Goal: Information Seeking & Learning: Find specific fact

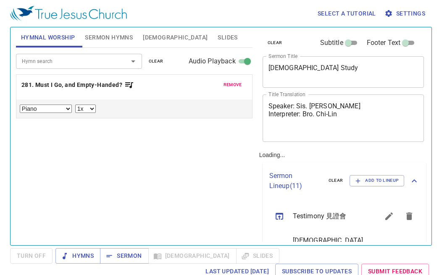
select select "1"
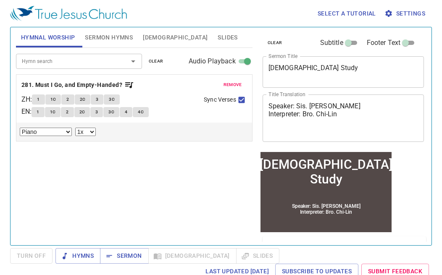
click at [227, 84] on span "remove" at bounding box center [232, 85] width 18 height 8
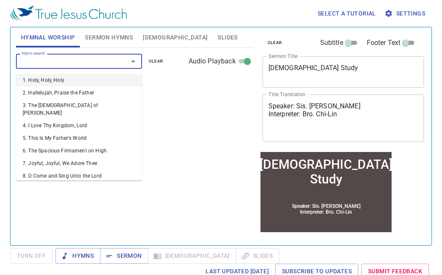
click at [40, 58] on input "Hymn search" at bounding box center [66, 61] width 96 height 10
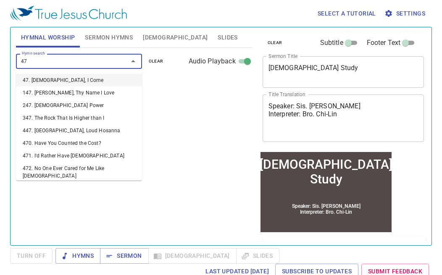
type input "474"
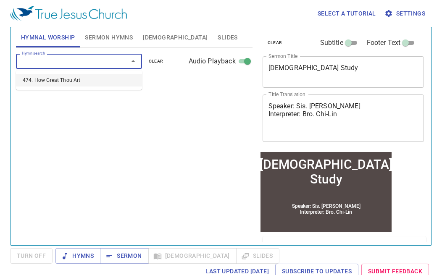
select select "1"
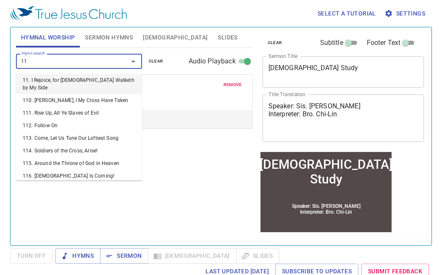
type input "116"
select select "1"
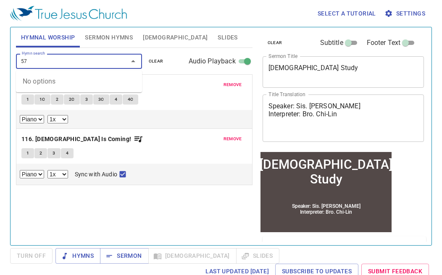
type input "5"
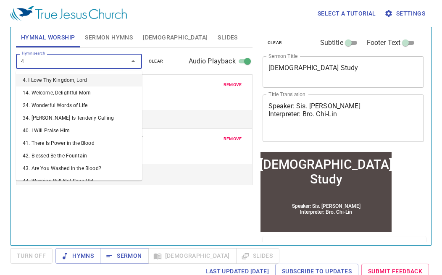
type input "4"
click at [207, 220] on div "Hymn search Hymn search clear Audio Playback remove 474. How Great Thou Art 1 1…" at bounding box center [134, 143] width 237 height 190
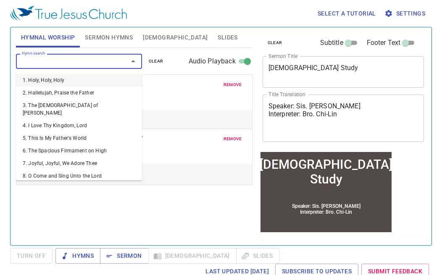
click at [100, 65] on input "Hymn search" at bounding box center [66, 61] width 96 height 10
click at [107, 212] on div "Hymn search Hymn search clear Audio Playback remove 474. How Great Thou Art 1 1…" at bounding box center [134, 143] width 237 height 190
click at [65, 64] on input "Hymn search" at bounding box center [66, 61] width 96 height 10
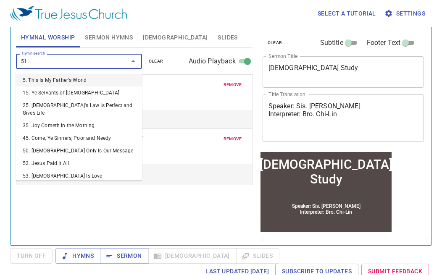
type input "511"
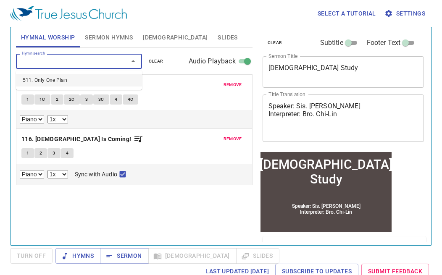
select select "1"
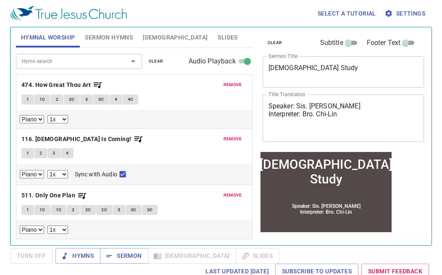
select select "1"
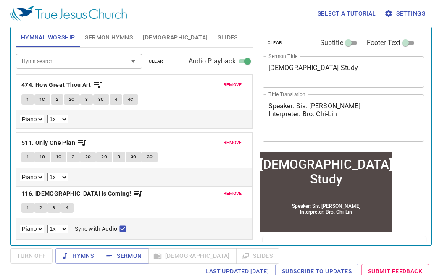
drag, startPoint x: 51, startPoint y: 193, endPoint x: 48, endPoint y: 135, distance: 58.0
click at [48, 185] on div "remove 474. How Great Thou Art 1 1C 2 2C 3 3C 4 4C Piano 0.6x 0.7x 0.8x 0.9x 1x…" at bounding box center [134, 212] width 237 height 55
select select "1"
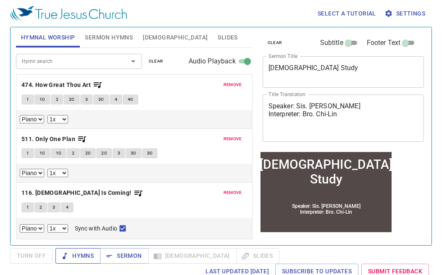
click at [79, 255] on span "Hymns" at bounding box center [78, 256] width 32 height 11
click at [24, 99] on button "1" at bounding box center [27, 100] width 13 height 10
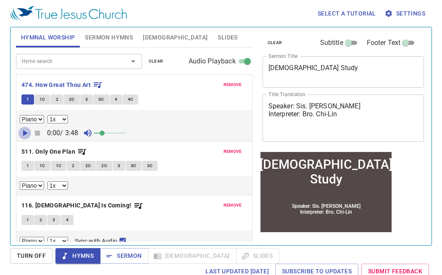
click at [27, 132] on icon "button" at bounding box center [25, 133] width 10 height 10
click at [116, 129] on span at bounding box center [110, 133] width 32 height 12
click at [127, 130] on div "0:02 / 3:48" at bounding box center [134, 133] width 229 height 13
click at [126, 134] on span at bounding box center [110, 133] width 32 height 12
click at [25, 130] on icon "button" at bounding box center [25, 133] width 10 height 10
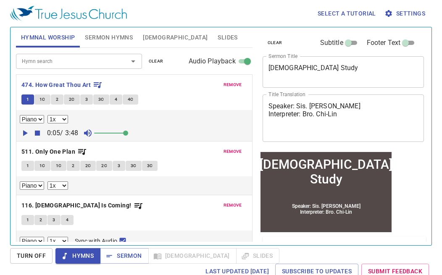
click at [435, 23] on div "Select a tutorial Settings Hymnal Worship Sermon Hymns Bible Slides Hymn search…" at bounding box center [221, 137] width 442 height 275
click at [72, 250] on button "Hymns" at bounding box center [77, 256] width 45 height 16
click at [84, 83] on b "474. How Great Thou Art" at bounding box center [55, 85] width 69 height 11
click at [87, 82] on b "474. How Great Thou Art" at bounding box center [55, 85] width 69 height 11
click at [149, 42] on button "[DEMOGRAPHIC_DATA]" at bounding box center [175, 37] width 75 height 20
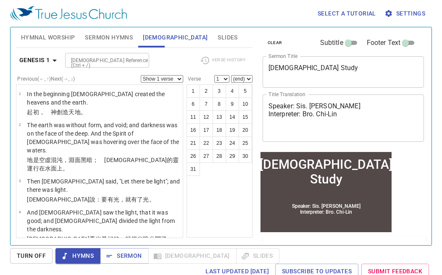
click at [118, 60] on input "[DEMOGRAPHIC_DATA] Reference (Ctrl + /)" at bounding box center [100, 60] width 65 height 10
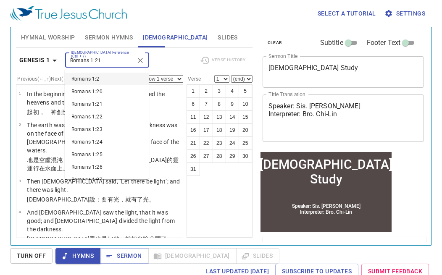
type input "Romans 1:21"
select select "21"
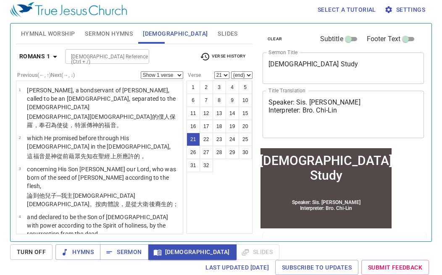
scroll to position [783, 0]
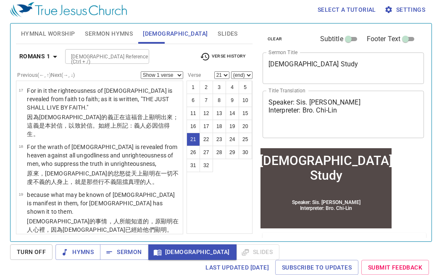
click at [42, 36] on span "Hymnal Worship" at bounding box center [48, 34] width 54 height 11
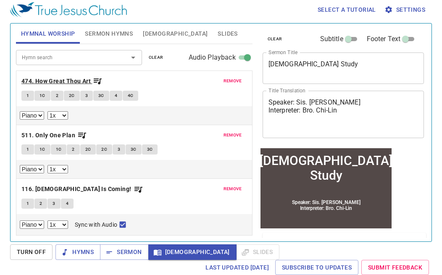
click at [100, 78] on icon "button" at bounding box center [97, 81] width 10 height 10
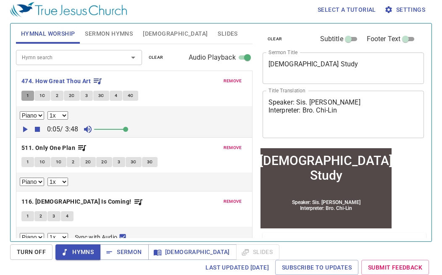
click at [27, 95] on span "1" at bounding box center [27, 96] width 3 height 8
click at [42, 97] on span "1C" at bounding box center [42, 96] width 6 height 8
click at [57, 93] on span "2" at bounding box center [57, 96] width 3 height 8
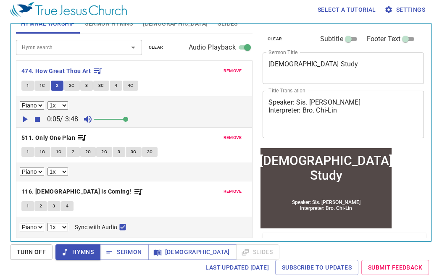
scroll to position [10, 0]
click at [74, 84] on button "2C" at bounding box center [72, 86] width 16 height 10
click at [85, 85] on span "3" at bounding box center [86, 86] width 3 height 8
click at [71, 84] on span "2C" at bounding box center [72, 86] width 6 height 8
click at [89, 85] on button "3" at bounding box center [86, 86] width 13 height 10
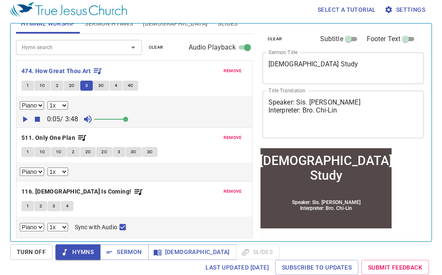
click at [106, 87] on button "3C" at bounding box center [101, 86] width 16 height 10
click at [116, 89] on button "4" at bounding box center [116, 86] width 13 height 10
click at [129, 87] on span "4C" at bounding box center [131, 86] width 6 height 8
click at [34, 137] on b "511. Only One Plan" at bounding box center [48, 138] width 54 height 11
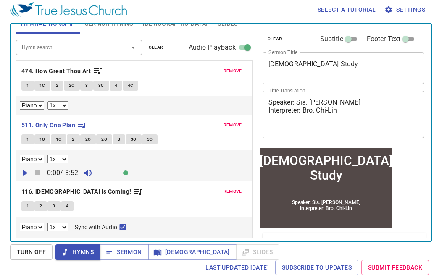
click at [28, 143] on span "1" at bounding box center [27, 140] width 3 height 8
click at [45, 140] on button "1C" at bounding box center [42, 139] width 16 height 10
click at [57, 141] on span "1C" at bounding box center [59, 140] width 6 height 8
click at [74, 140] on span "2" at bounding box center [73, 140] width 3 height 8
click at [90, 138] on span "2C" at bounding box center [88, 140] width 6 height 8
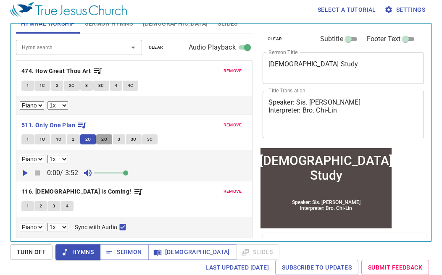
click at [100, 139] on button "2C" at bounding box center [104, 139] width 16 height 10
click at [120, 137] on button "3" at bounding box center [119, 139] width 13 height 10
click at [126, 143] on button "3C" at bounding box center [134, 139] width 16 height 10
click at [147, 142] on span "3C" at bounding box center [150, 140] width 6 height 8
click at [50, 192] on b "116. [DEMOGRAPHIC_DATA] Is Coming!" at bounding box center [76, 192] width 110 height 11
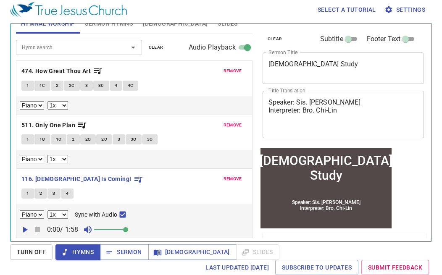
click at [28, 194] on span "1" at bounding box center [27, 194] width 3 height 8
checkbox input "false"
click at [42, 176] on b "116. [DEMOGRAPHIC_DATA] Is Coming!" at bounding box center [76, 179] width 110 height 11
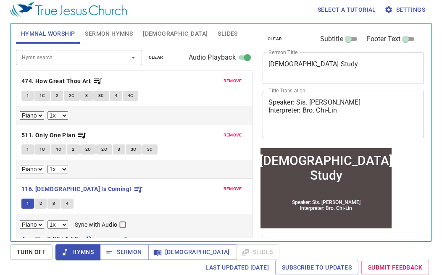
click at [117, 38] on span "Sermon Hymns" at bounding box center [109, 34] width 48 height 11
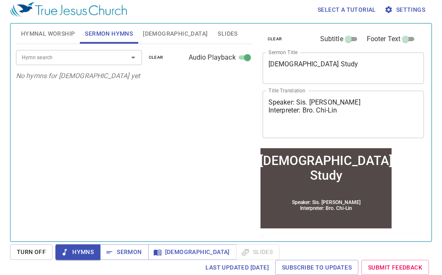
click at [113, 58] on input "Hymn search" at bounding box center [66, 58] width 96 height 10
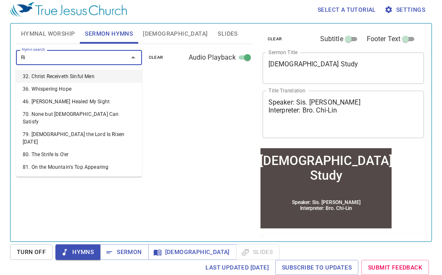
type input "R"
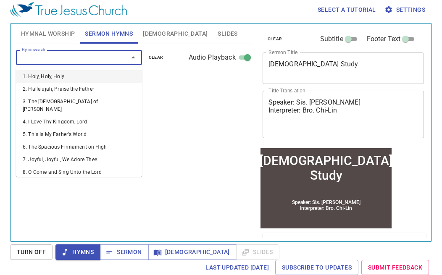
click at [158, 39] on button "[DEMOGRAPHIC_DATA]" at bounding box center [175, 34] width 75 height 20
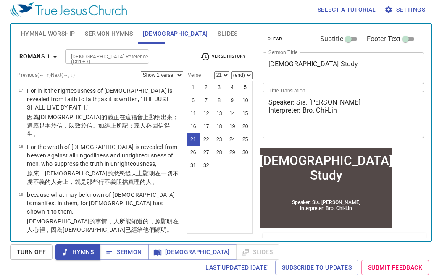
click at [112, 56] on input "[DEMOGRAPHIC_DATA] Reference (Ctrl + /)" at bounding box center [100, 57] width 65 height 10
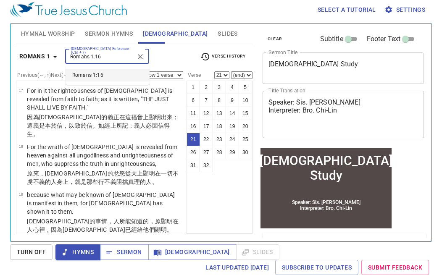
type input "Romans 1:16"
select select "16"
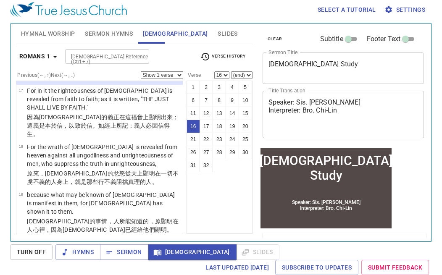
scroll to position [543, 0]
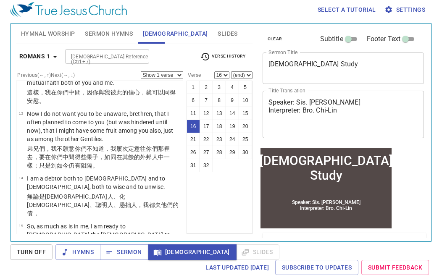
click at [236, 71] on div "Romans 1 Bible Reference (Ctrl + /) Bible Reference (Ctrl + /) Verse History" at bounding box center [134, 59] width 237 height 23
click at [240, 74] on select "(end) 17 18 19 20 21 22 23 24 25 26 27 28 29 30 31 32" at bounding box center [241, 75] width 21 height 8
select select "17"
click at [232, 71] on select "(end) 17 18 19 20 21 22 23 24 25 26 27 28 29 30 31 32" at bounding box center [241, 75] width 21 height 8
click at [209, 126] on button "17" at bounding box center [206, 126] width 13 height 13
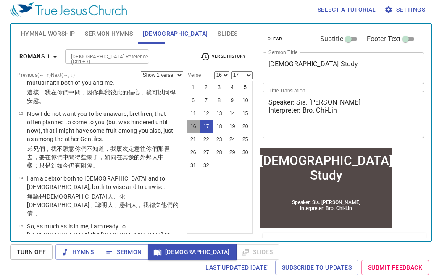
click at [193, 127] on button "16" at bounding box center [193, 126] width 13 height 13
click at [168, 71] on select "Show 1 verse Show 2 verses Show 3 verses Show 4 verses Show 5 verses" at bounding box center [162, 75] width 42 height 8
select select "2"
click at [141, 71] on select "Show 1 verse Show 2 verses Show 3 verses Show 4 verses Show 5 verses" at bounding box center [162, 75] width 42 height 8
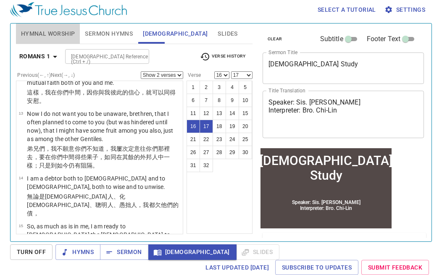
click at [68, 34] on span "Hymnal Worship" at bounding box center [48, 34] width 54 height 11
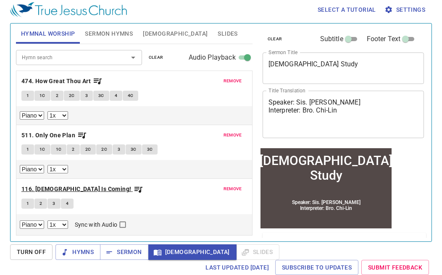
click at [69, 190] on b "116. [DEMOGRAPHIC_DATA] Is Coming!" at bounding box center [76, 189] width 110 height 11
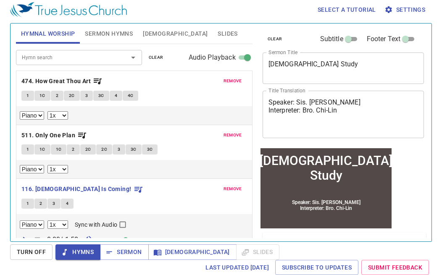
click at [25, 205] on button "1" at bounding box center [27, 204] width 13 height 10
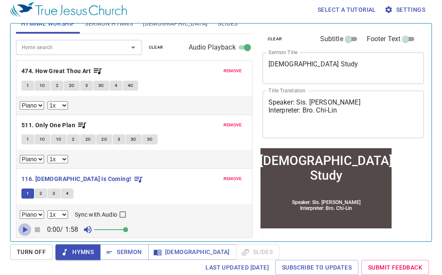
click at [24, 231] on icon "button" at bounding box center [25, 230] width 5 height 6
click at [26, 192] on span "1" at bounding box center [27, 194] width 3 height 8
click at [40, 192] on span "2" at bounding box center [40, 194] width 3 height 8
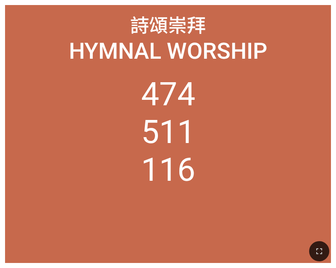
click at [331, 260] on div at bounding box center [168, 252] width 336 height 34
click at [324, 253] on button "button" at bounding box center [319, 252] width 20 height 20
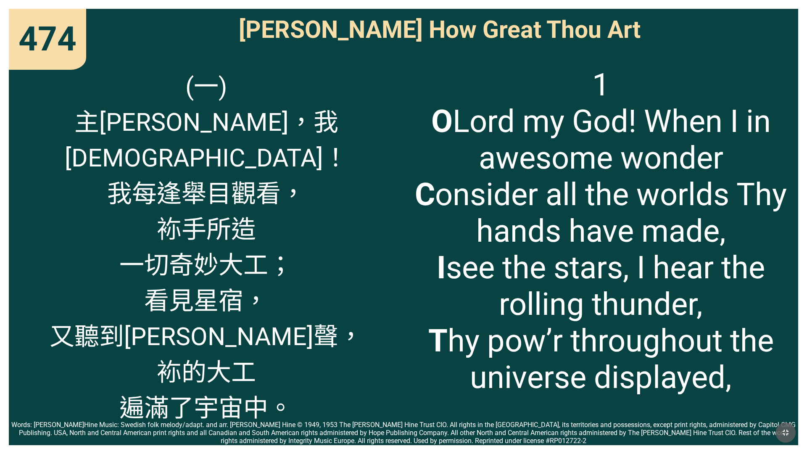
click at [336, 268] on icon "button" at bounding box center [785, 432] width 10 height 10
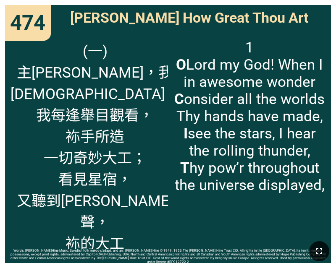
click at [317, 255] on icon "button" at bounding box center [319, 252] width 10 height 10
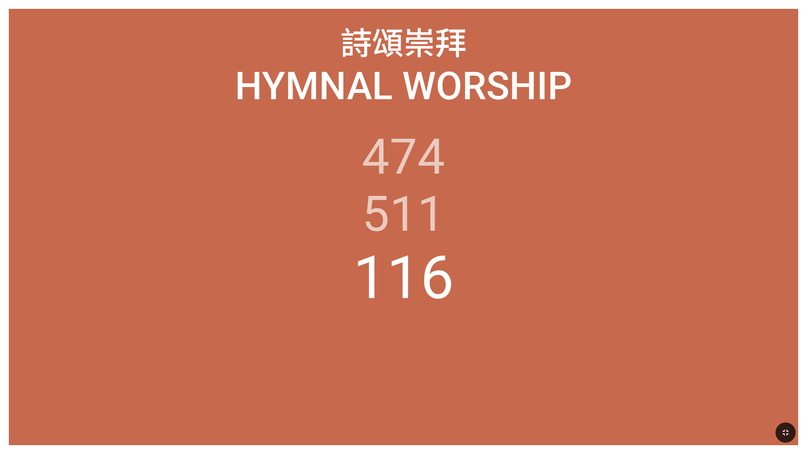
click at [336, 268] on icon "button" at bounding box center [785, 432] width 6 height 6
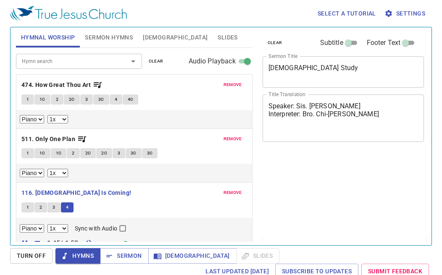
select select "1"
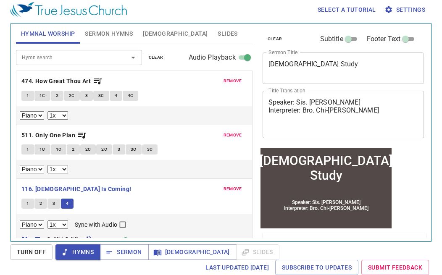
scroll to position [11, 0]
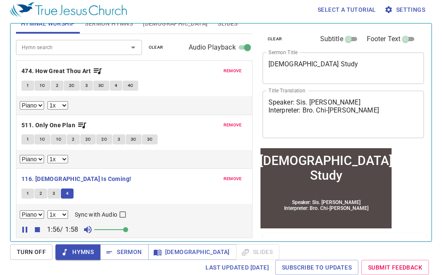
click at [52, 172] on div "remove 116. Christ Is Coming! 1 2 3 4 Piano 0.6x 0.7x 0.8x 0.9x 1x 1.1x 1.2x 1.…" at bounding box center [134, 203] width 236 height 69
click at [53, 176] on b "116. [DEMOGRAPHIC_DATA] Is Coming!" at bounding box center [76, 179] width 110 height 11
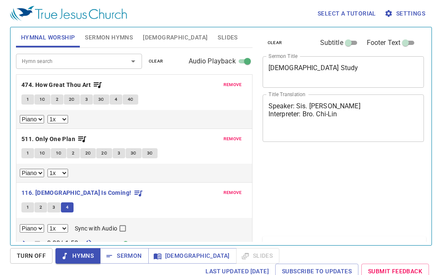
select select "1"
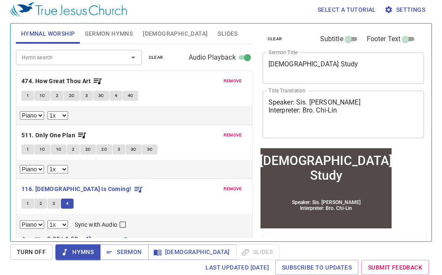
scroll to position [11, 0]
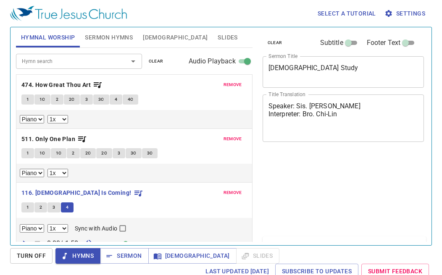
select select "1"
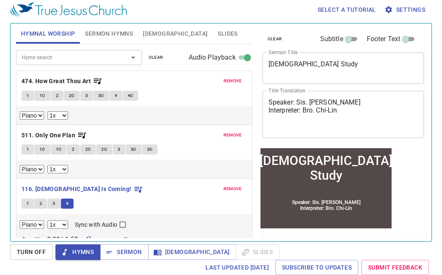
scroll to position [11, 0]
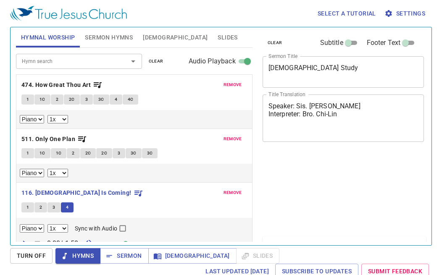
select select "1"
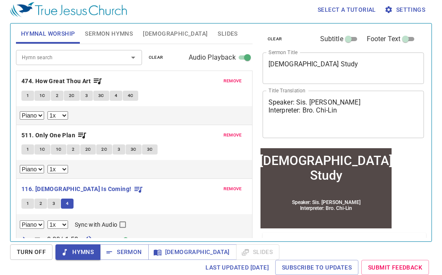
scroll to position [11, 0]
